Goal: Answer question/provide support

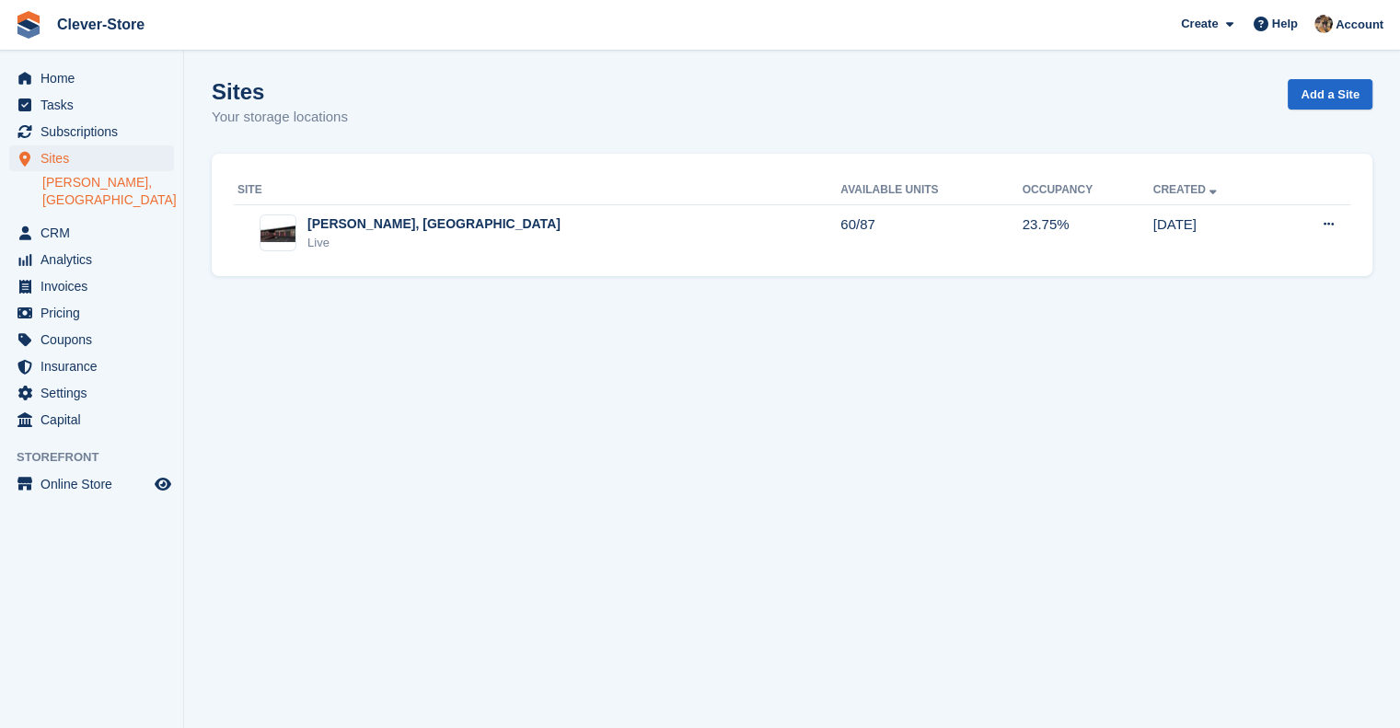
click at [132, 179] on link "[PERSON_NAME], [GEOGRAPHIC_DATA]" at bounding box center [108, 191] width 132 height 35
click at [91, 130] on span "Subscriptions" at bounding box center [95, 132] width 110 height 26
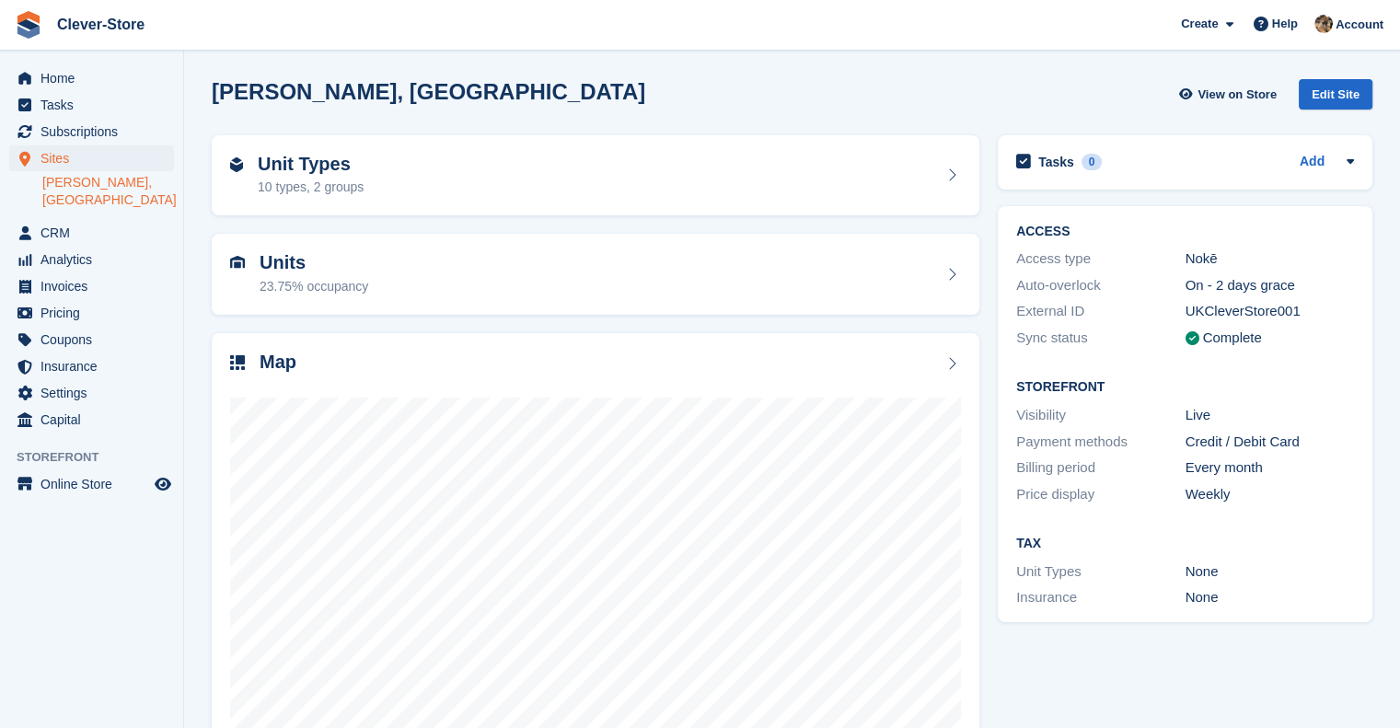
click at [76, 179] on link "[PERSON_NAME], [GEOGRAPHIC_DATA]" at bounding box center [108, 191] width 132 height 35
click at [63, 162] on span "Sites" at bounding box center [95, 158] width 110 height 26
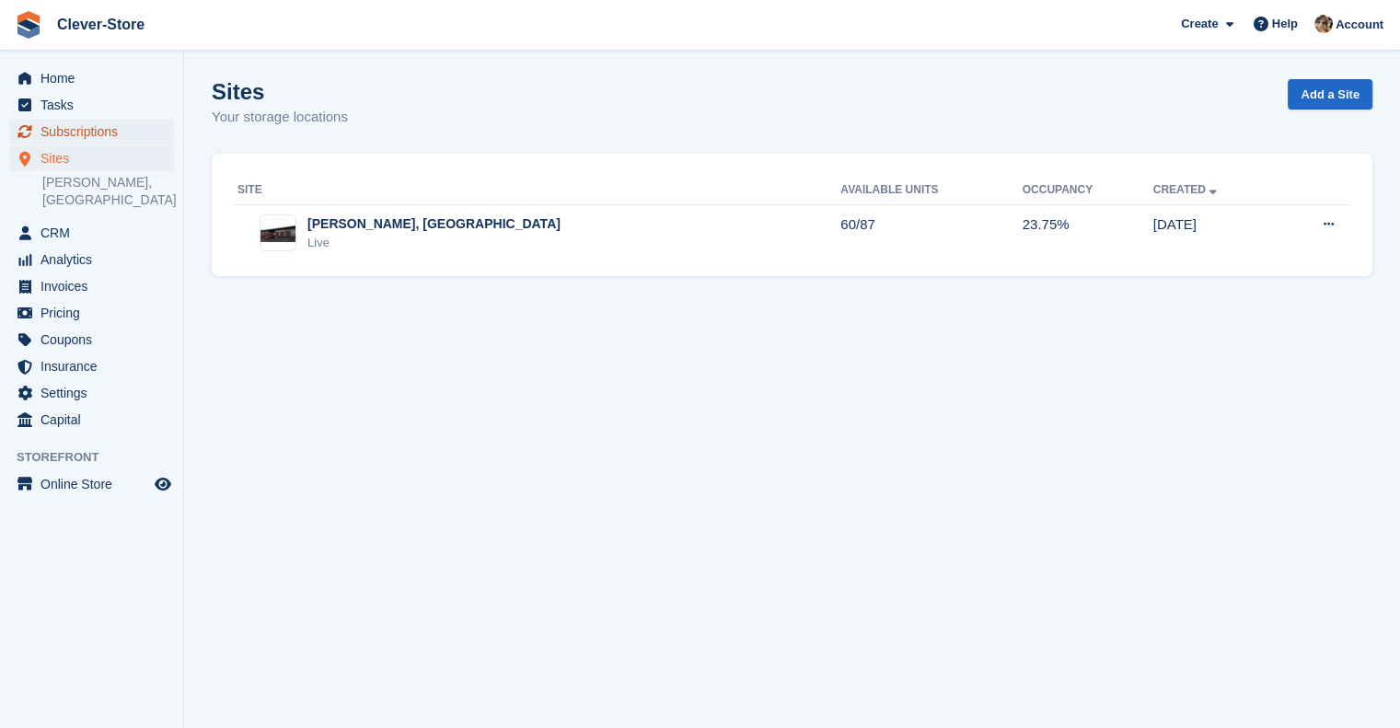
click at [106, 131] on span "Subscriptions" at bounding box center [95, 132] width 110 height 26
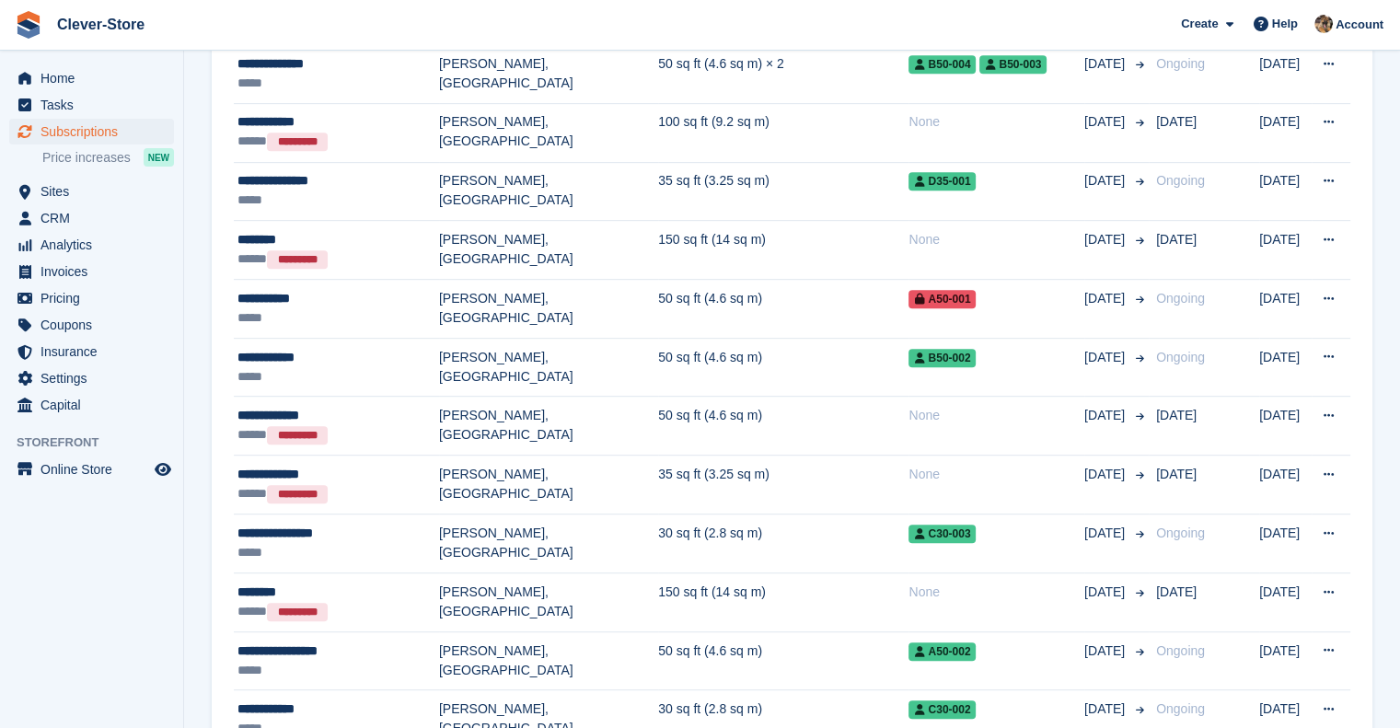
scroll to position [931, 0]
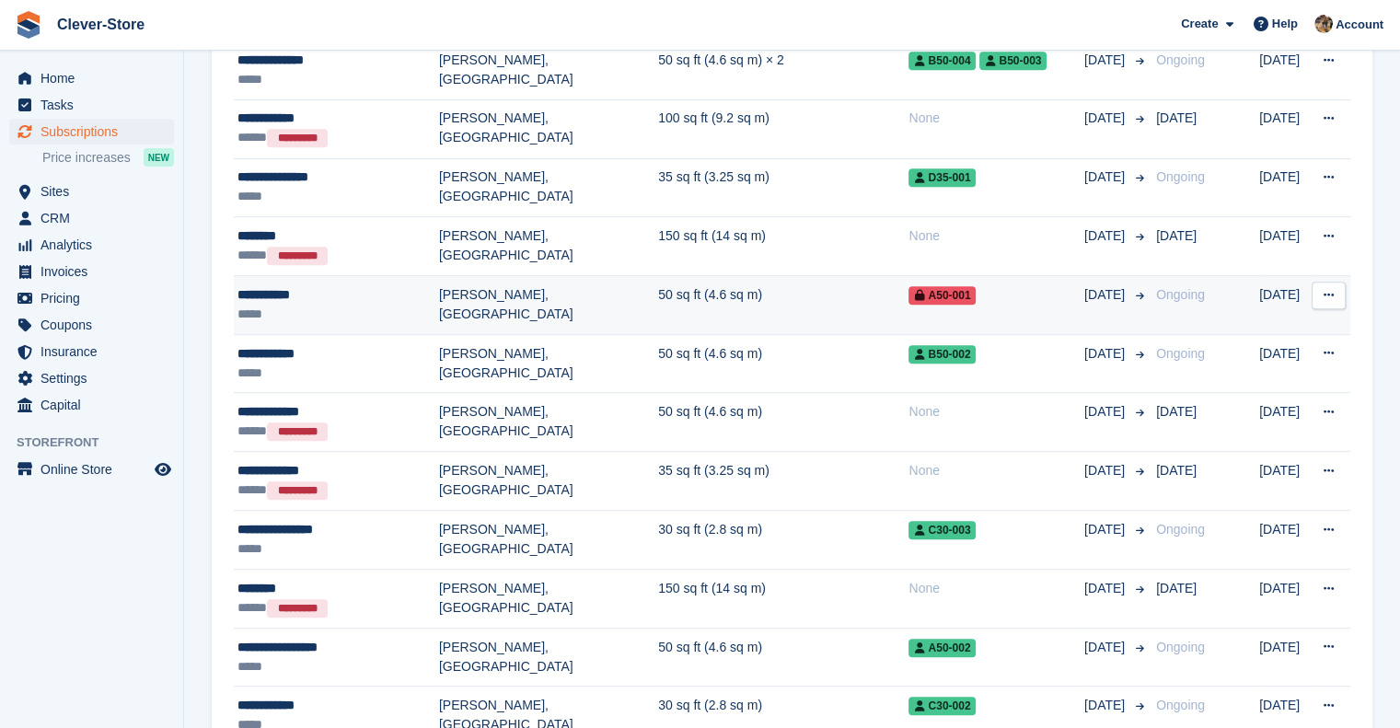
click at [276, 285] on div "**********" at bounding box center [338, 294] width 202 height 19
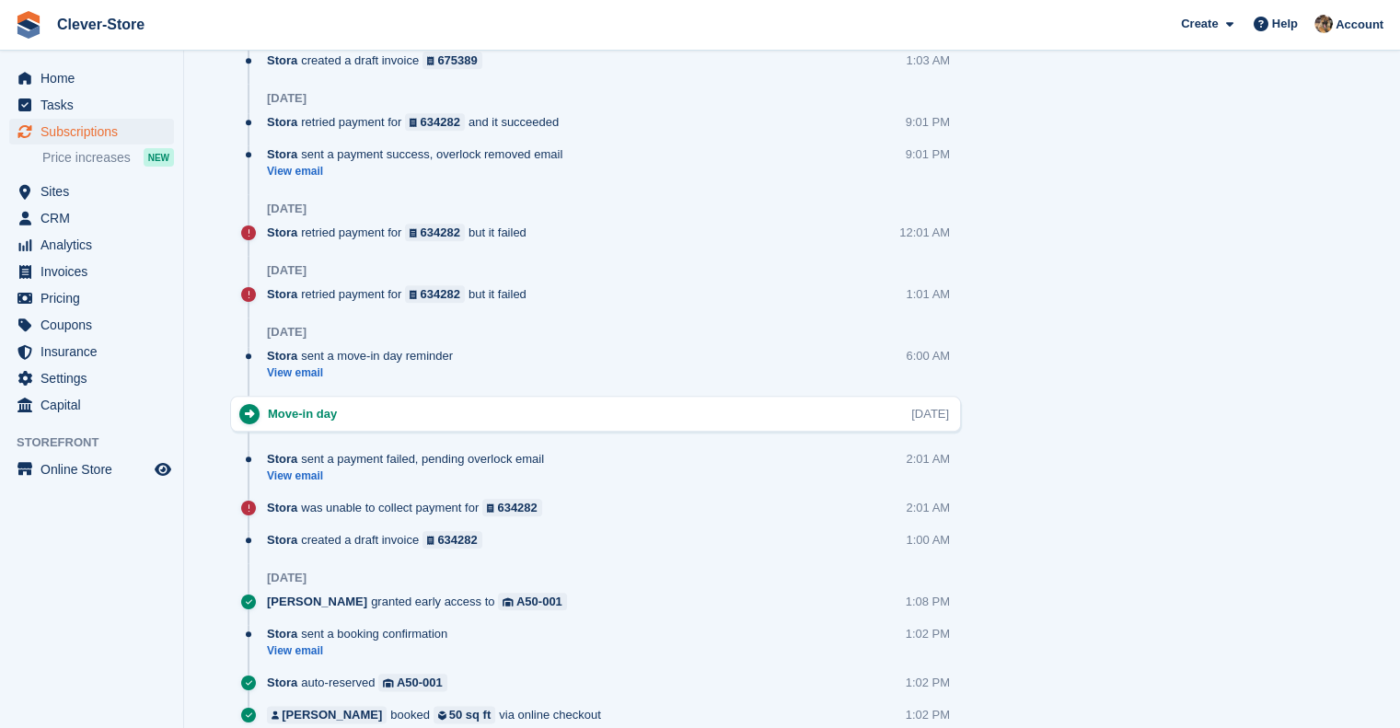
scroll to position [2017, 0]
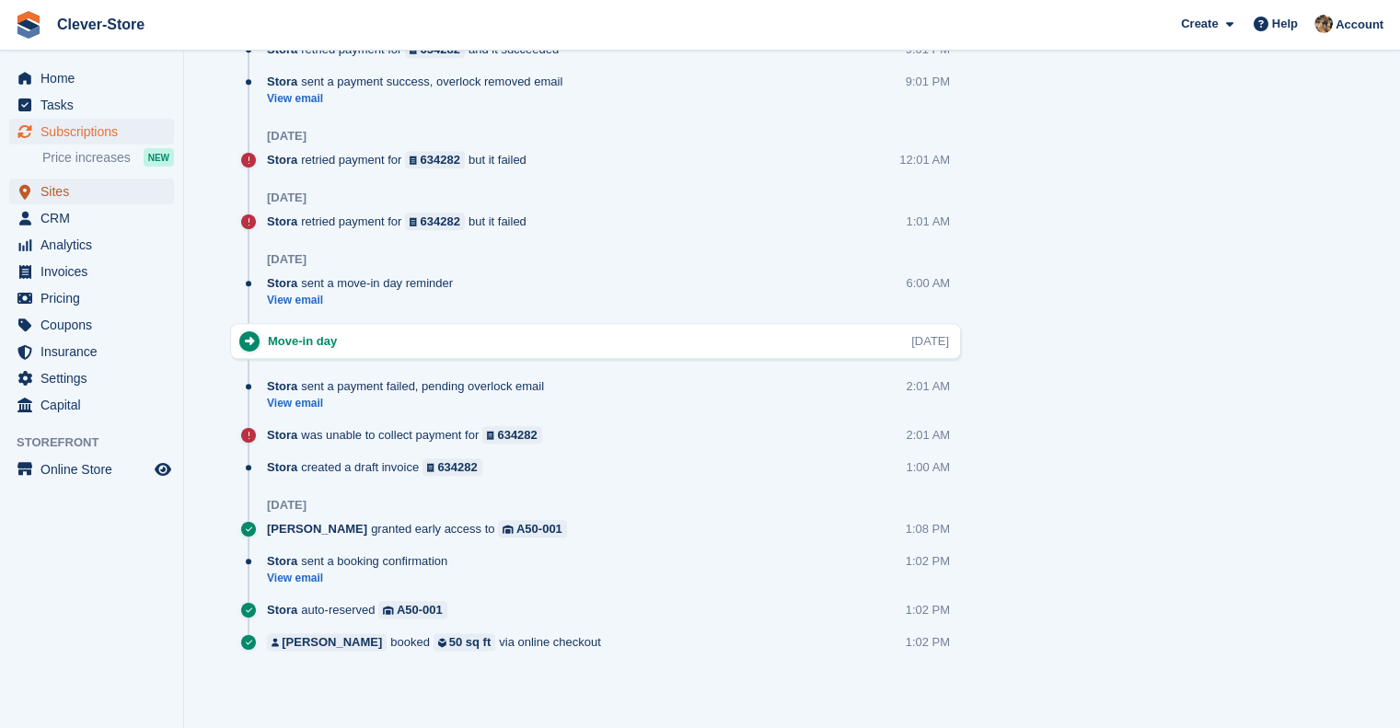
click at [68, 188] on span "Sites" at bounding box center [95, 192] width 110 height 26
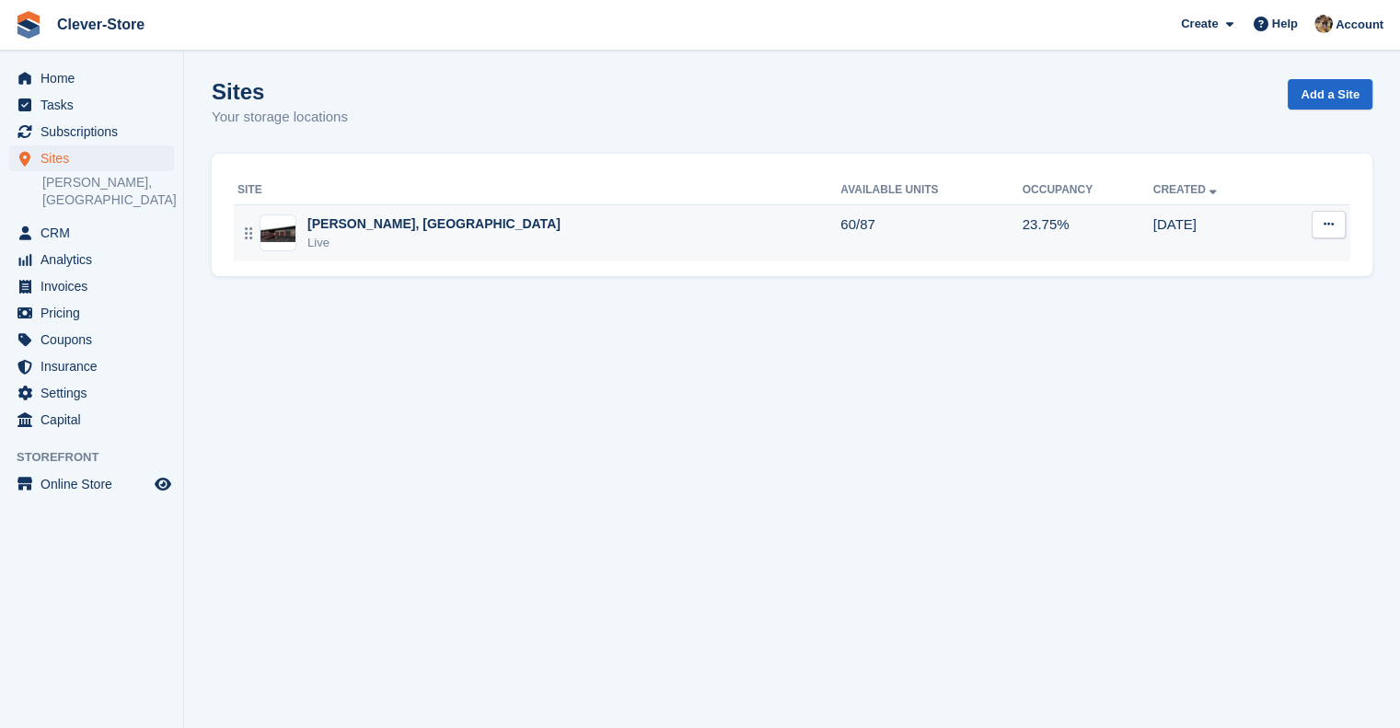
click at [320, 230] on div "[PERSON_NAME], [GEOGRAPHIC_DATA]" at bounding box center [433, 223] width 253 height 19
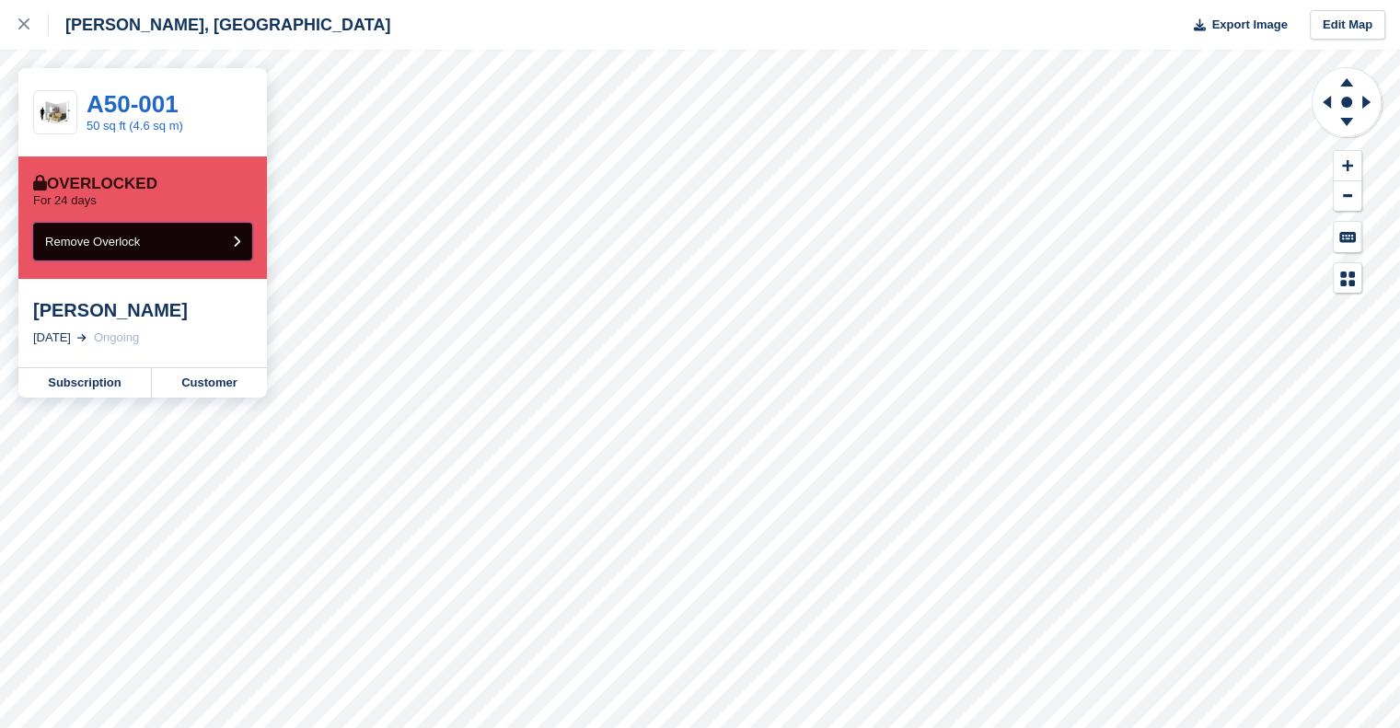
click at [236, 244] on icon "submit" at bounding box center [236, 242] width 7 height 12
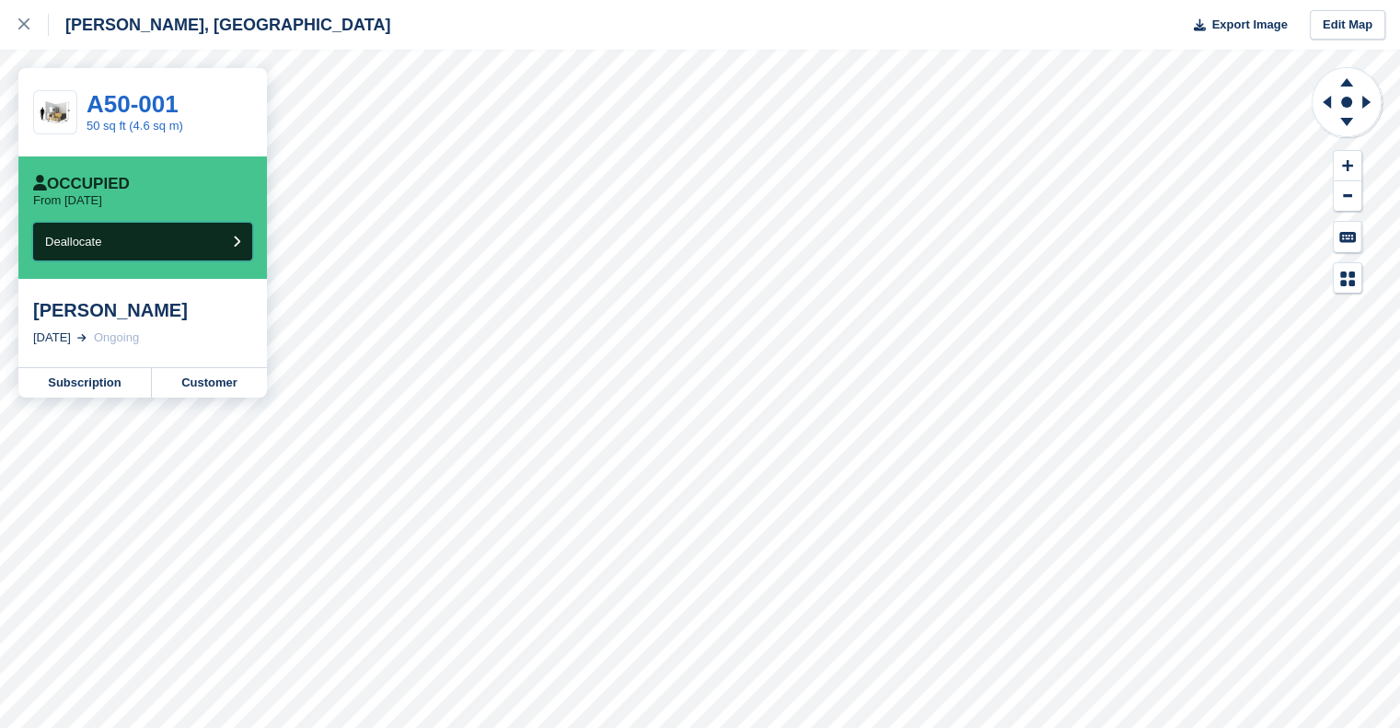
click at [236, 244] on icon "submit" at bounding box center [236, 242] width 7 height 12
click at [236, 242] on icon "submit" at bounding box center [236, 242] width 7 height 12
click at [17, 25] on link at bounding box center [24, 25] width 49 height 50
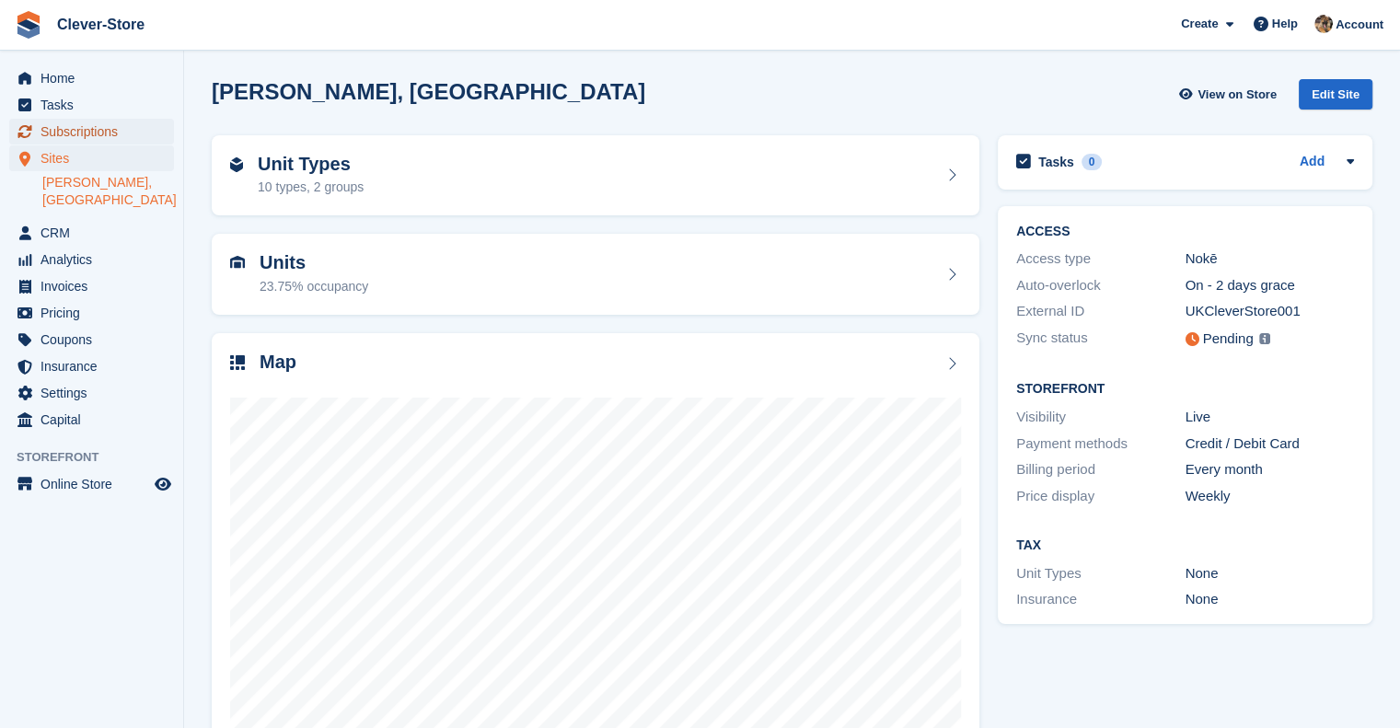
click at [85, 131] on span "Subscriptions" at bounding box center [95, 132] width 110 height 26
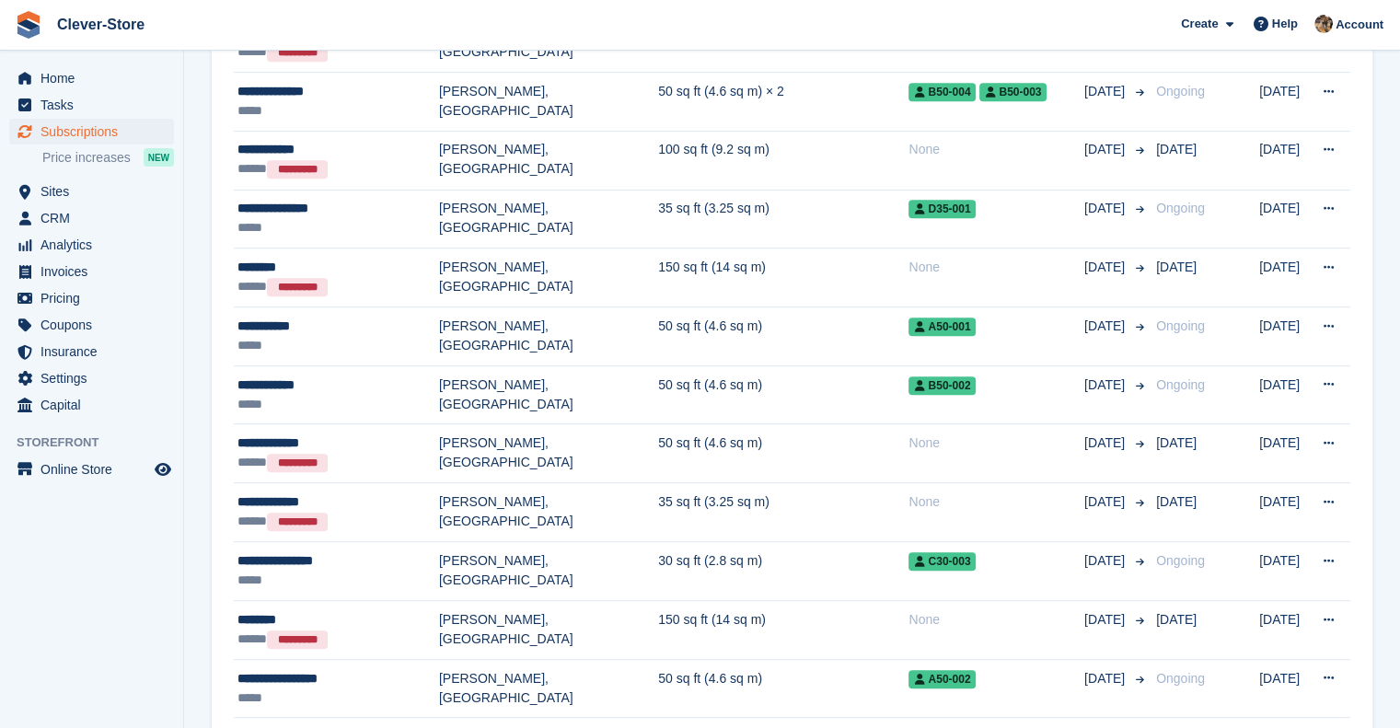
scroll to position [983, 0]
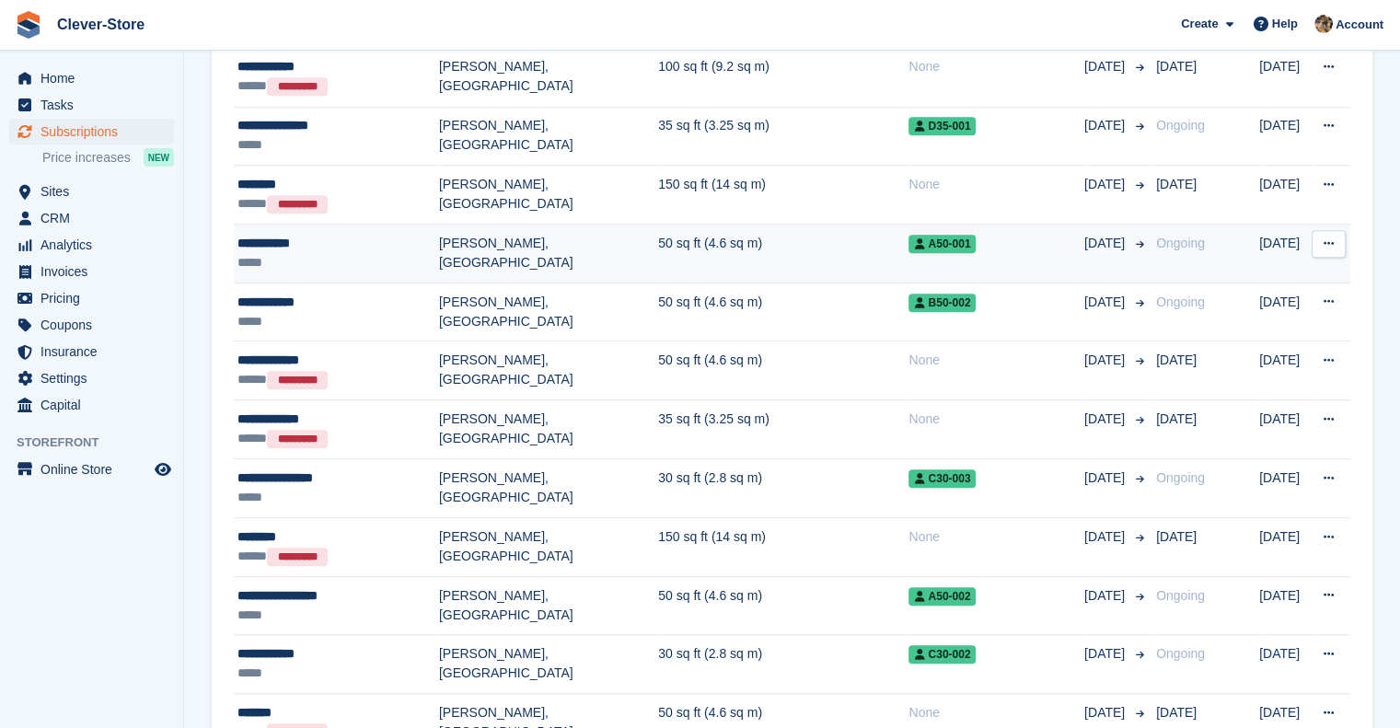
click at [276, 234] on div "**********" at bounding box center [338, 243] width 202 height 19
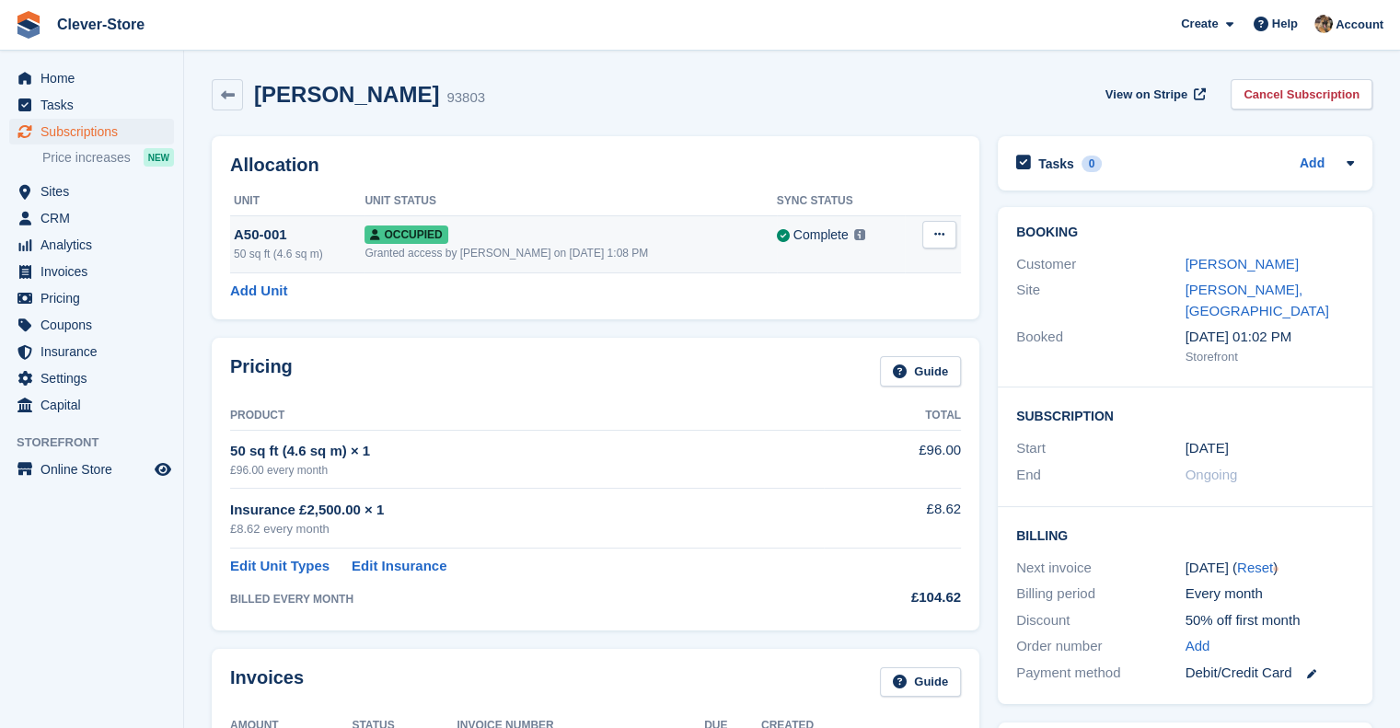
click at [937, 228] on icon at bounding box center [939, 234] width 10 height 12
click at [824, 268] on p "Overlock" at bounding box center [868, 271] width 160 height 24
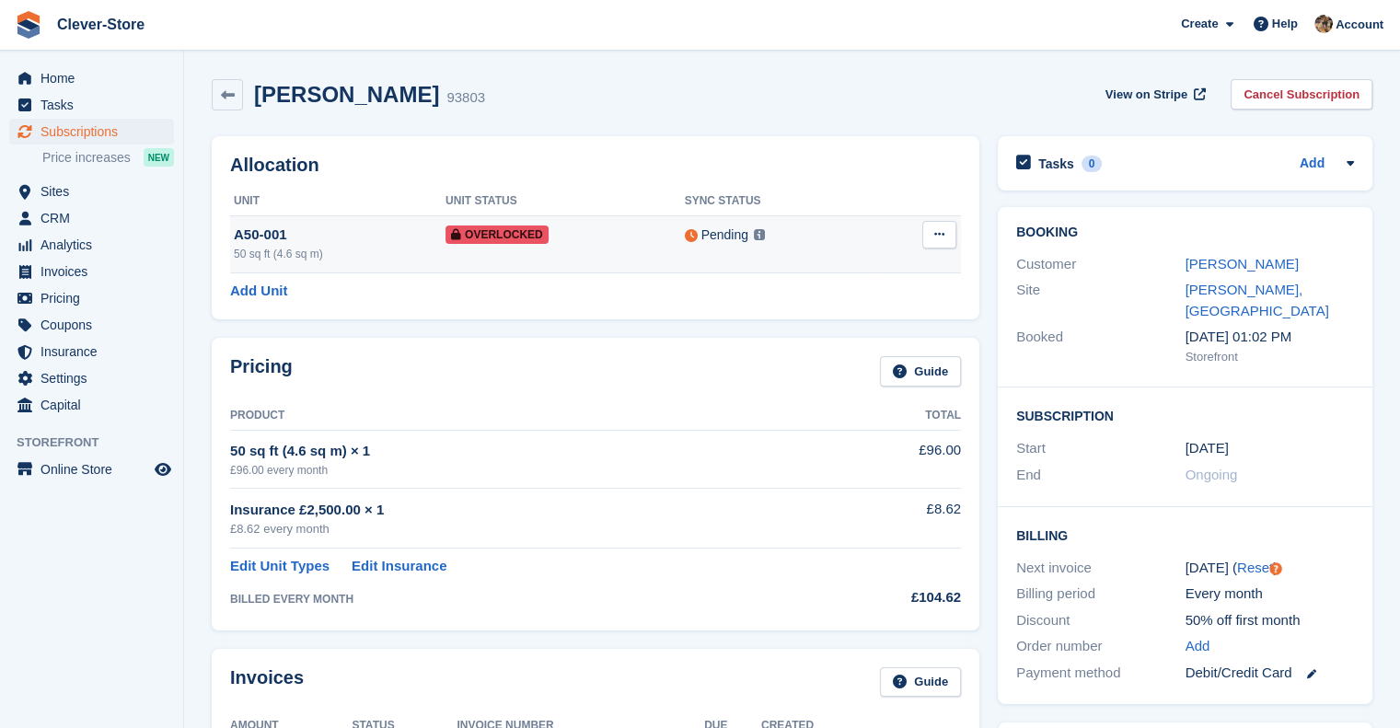
click at [946, 240] on button at bounding box center [939, 235] width 34 height 28
click at [593, 400] on div "Pricing Guide Product Total 50 sq ft (4.6 sq m) × 1 £96.00 every month £96.00 I…" at bounding box center [595, 484] width 767 height 292
click at [943, 233] on icon at bounding box center [939, 234] width 10 height 12
click at [942, 236] on icon at bounding box center [939, 234] width 10 height 12
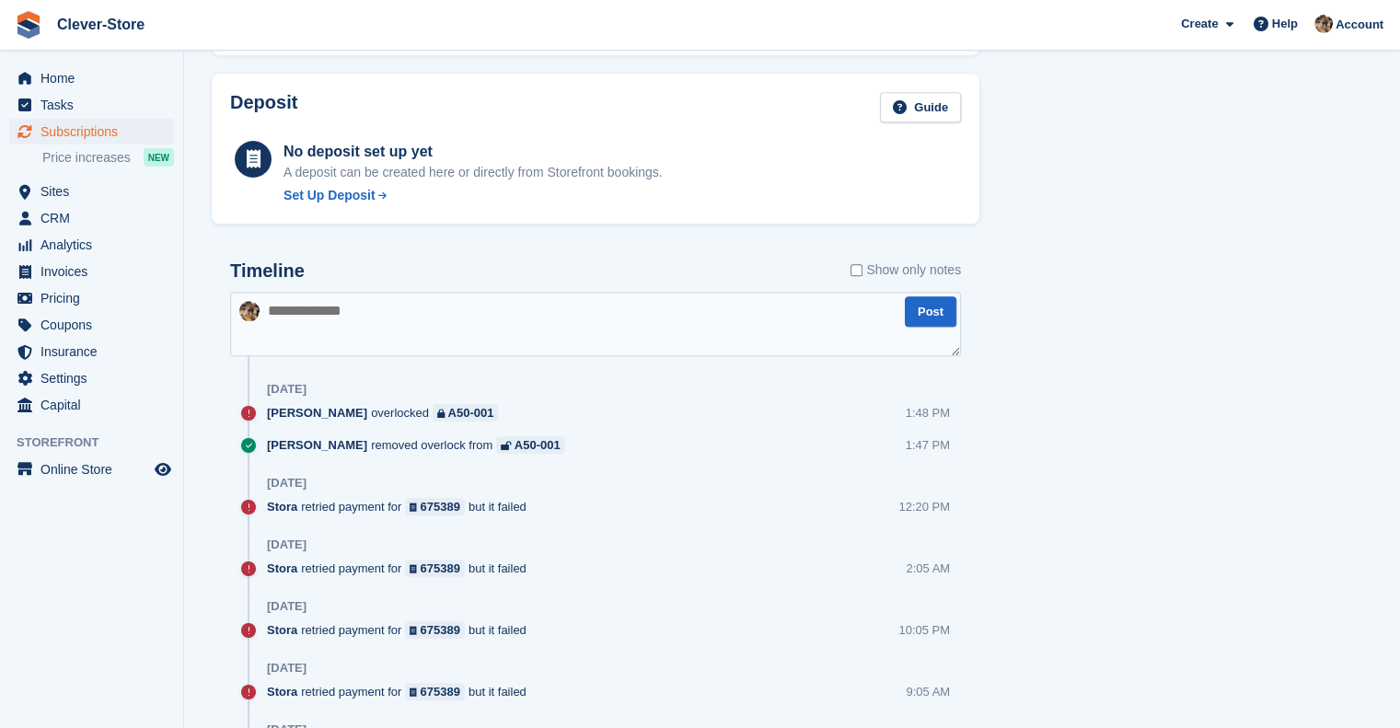
scroll to position [863, 0]
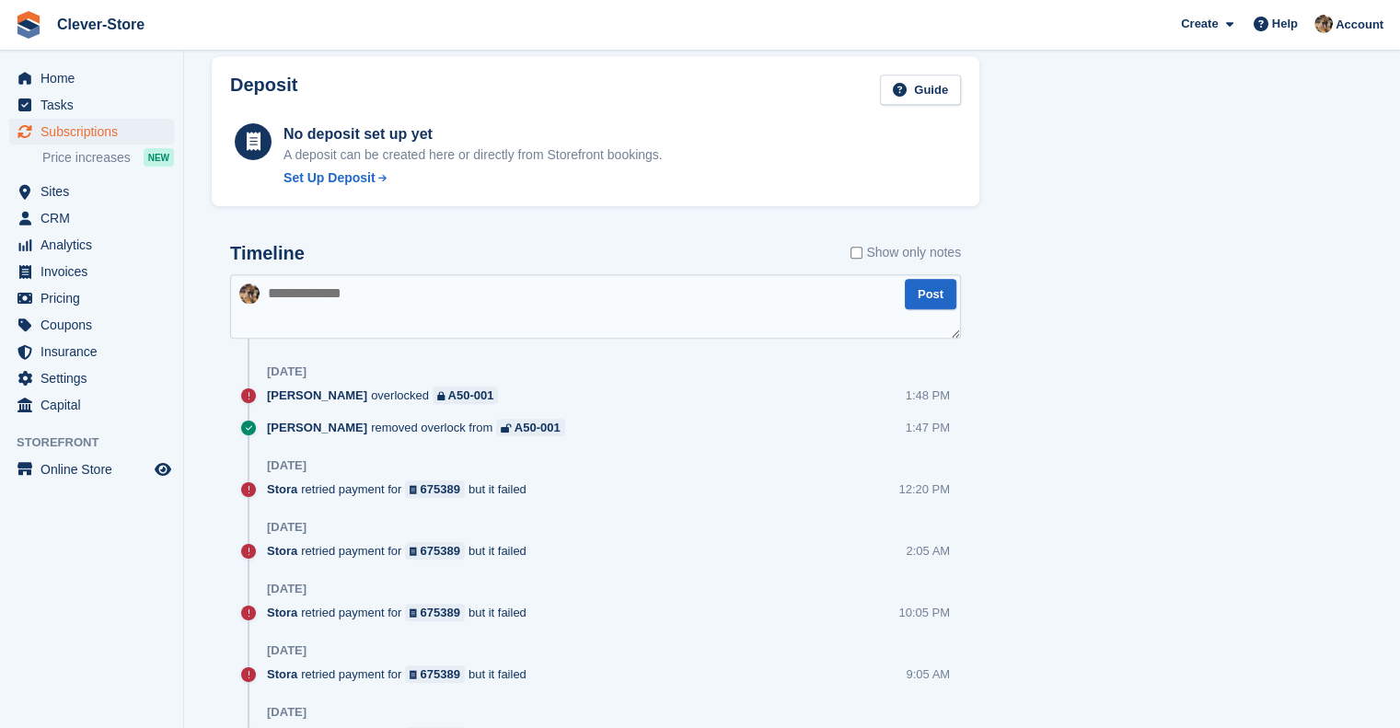
click at [369, 308] on textarea at bounding box center [595, 306] width 731 height 64
type textarea "*"
type textarea "**********"
click at [939, 294] on button "Post" at bounding box center [930, 294] width 52 height 30
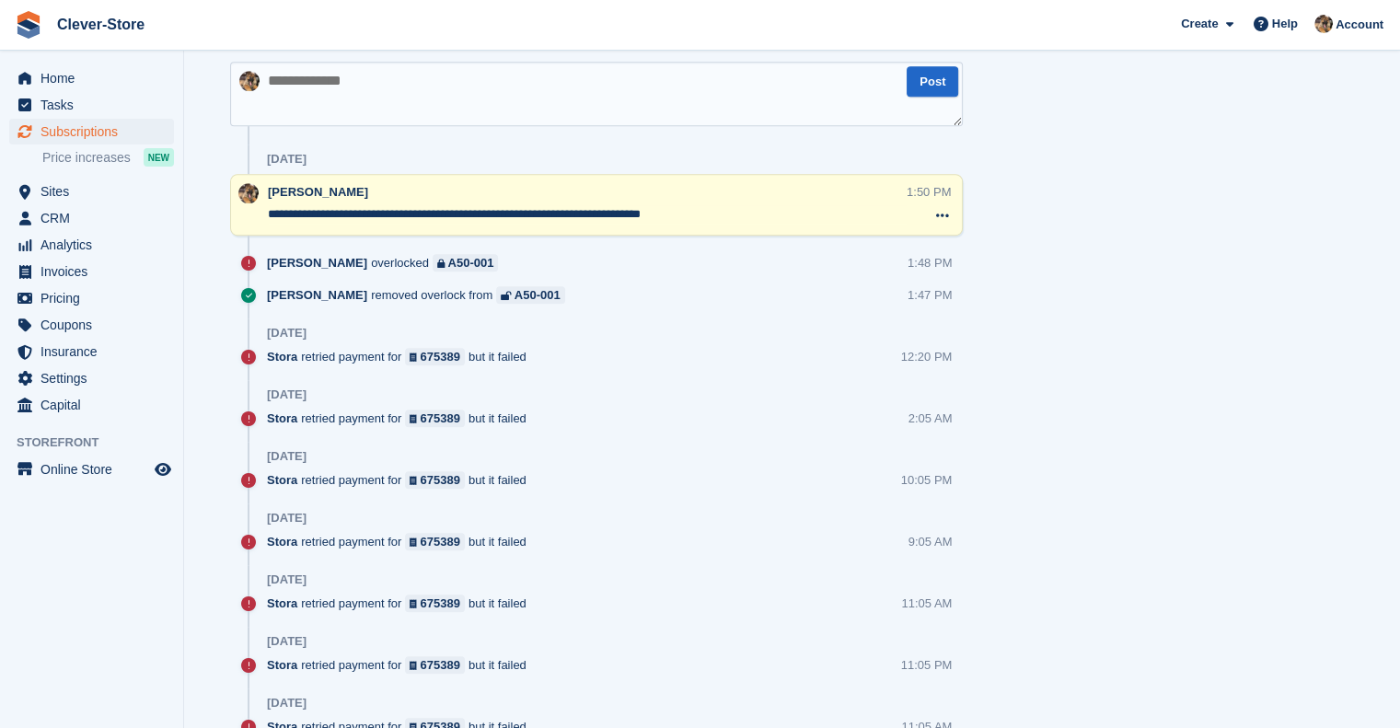
scroll to position [1039, 0]
